Goal: Go to known website: Access a specific website the user already knows

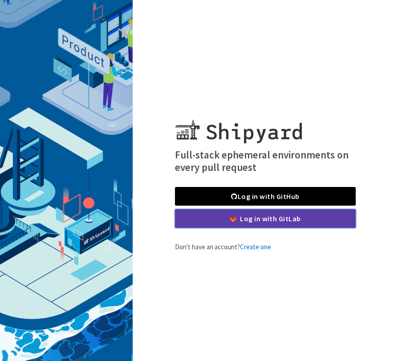
click at [281, 216] on link "Log in with GitLab" at bounding box center [265, 218] width 181 height 19
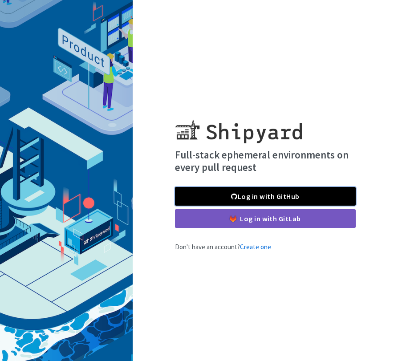
click at [291, 197] on link "Log in with GitHub" at bounding box center [265, 196] width 181 height 19
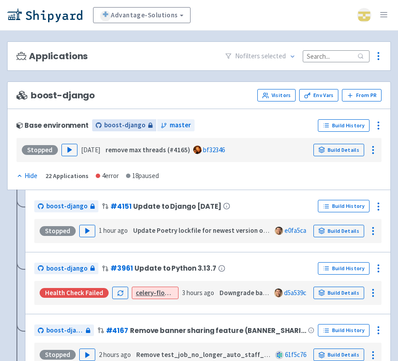
click at [134, 129] on span "boost-django" at bounding box center [124, 125] width 41 height 10
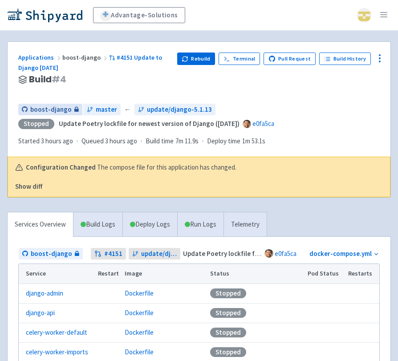
click at [45, 112] on span "boost-django" at bounding box center [50, 110] width 41 height 10
